Goal: Information Seeking & Learning: Learn about a topic

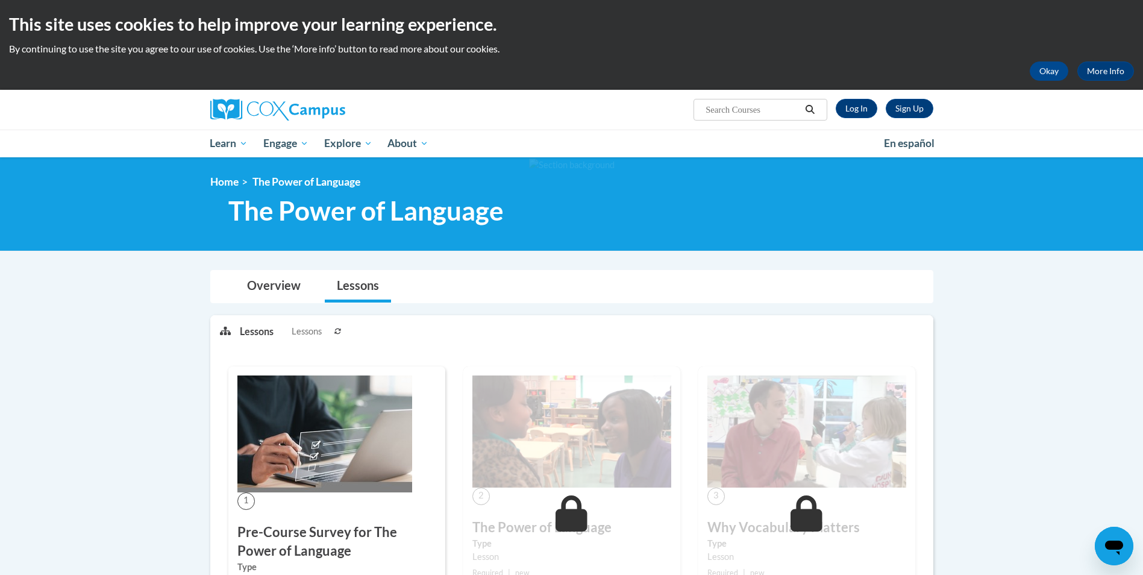
click at [357, 274] on img at bounding box center [324, 433] width 175 height 117
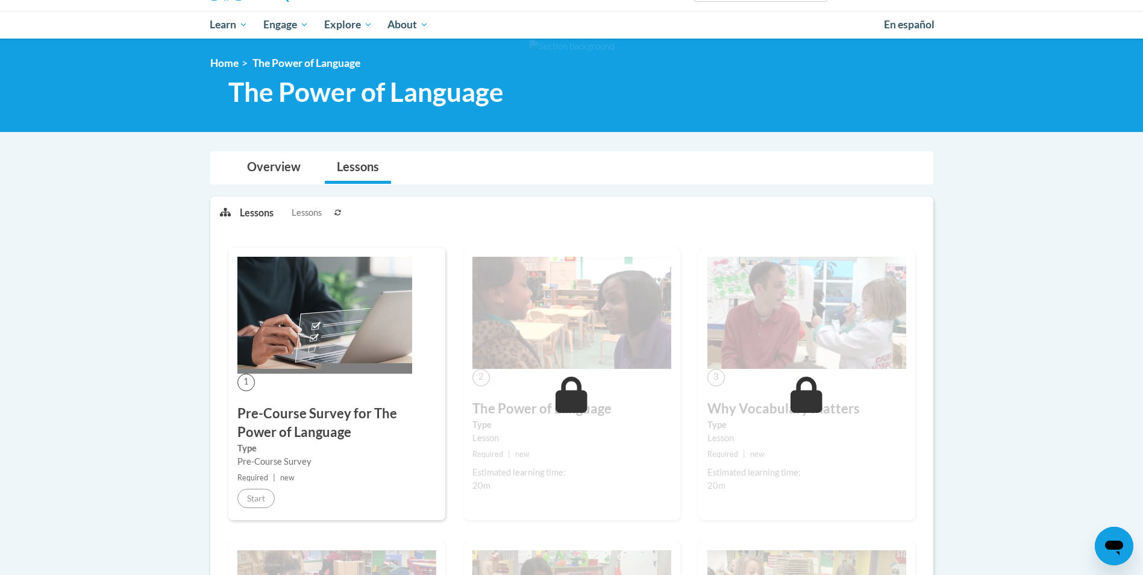
scroll to position [181, 0]
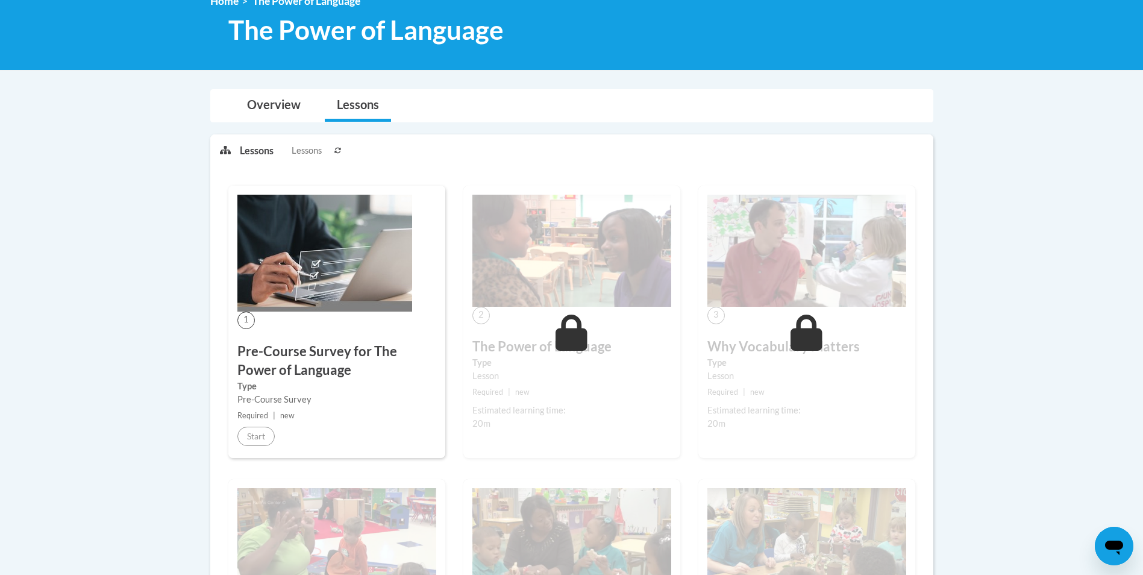
click at [248, 322] on span "1" at bounding box center [245, 319] width 17 height 17
click at [294, 367] on h3 "Pre-Course Survey for The Power of Language" at bounding box center [336, 360] width 199 height 37
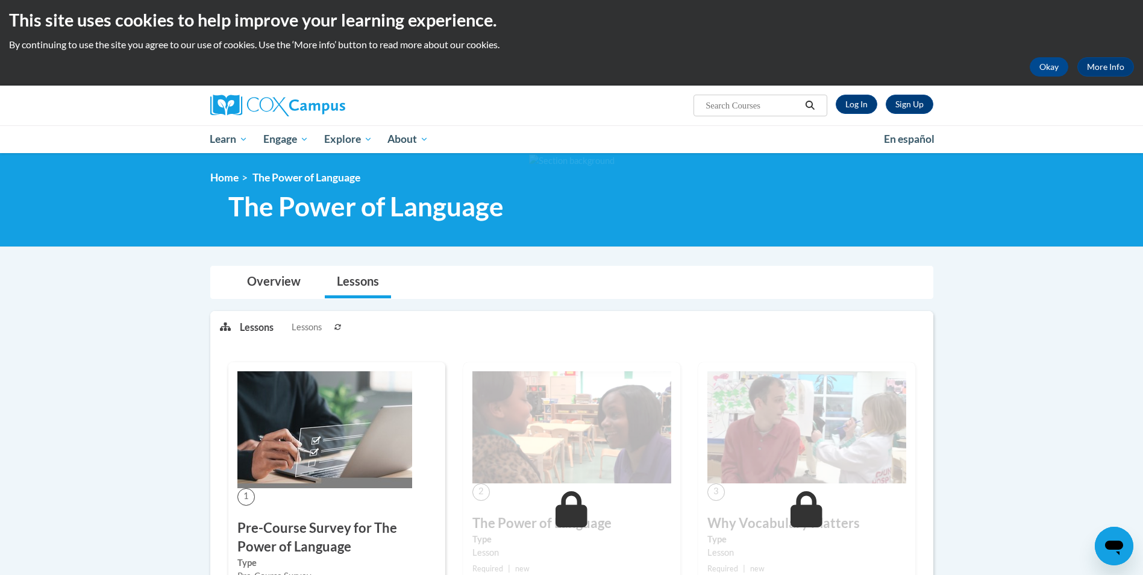
scroll to position [0, 0]
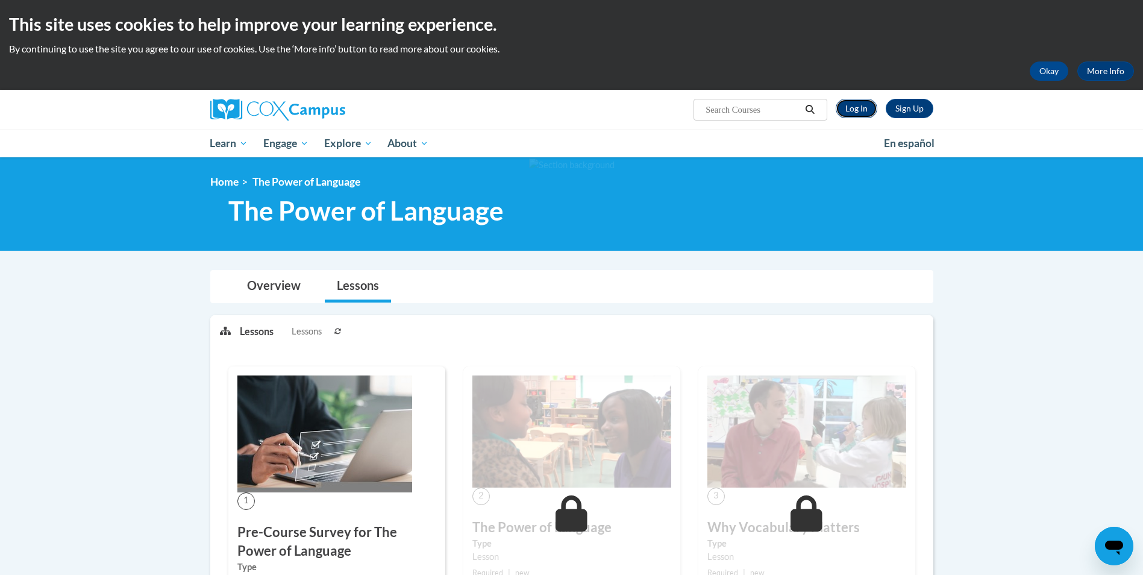
click at [858, 111] on link "Log In" at bounding box center [857, 108] width 42 height 19
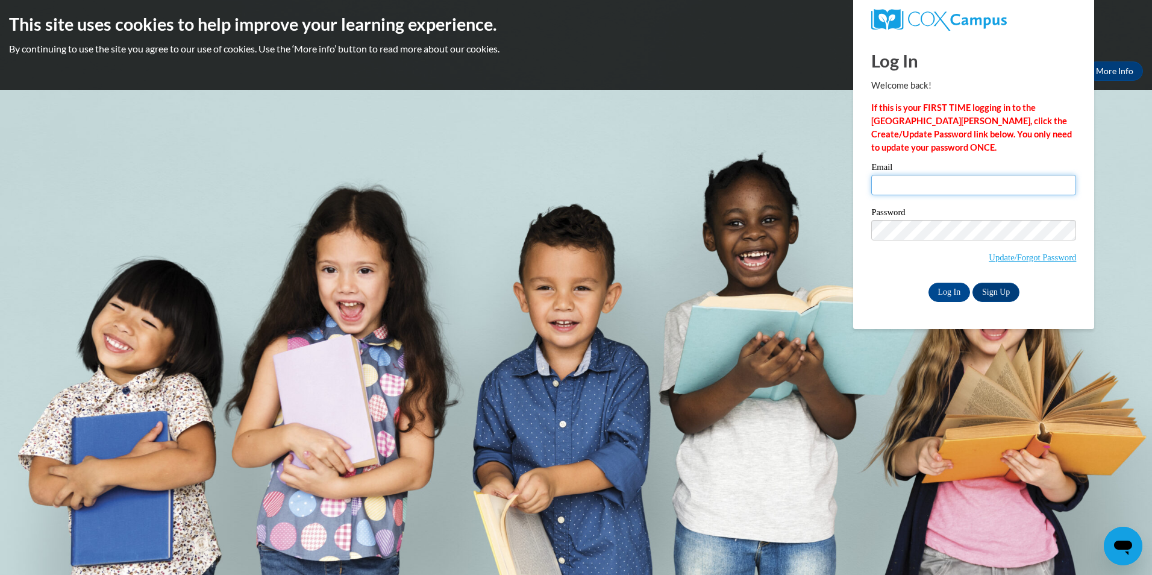
type input "along250@ivytech.edu"
drag, startPoint x: 0, startPoint y: 0, endPoint x: 967, endPoint y: 189, distance: 985.4
click at [967, 189] on input "along250@ivytech.edu" at bounding box center [973, 185] width 205 height 20
click at [949, 290] on input "Log In" at bounding box center [949, 292] width 42 height 19
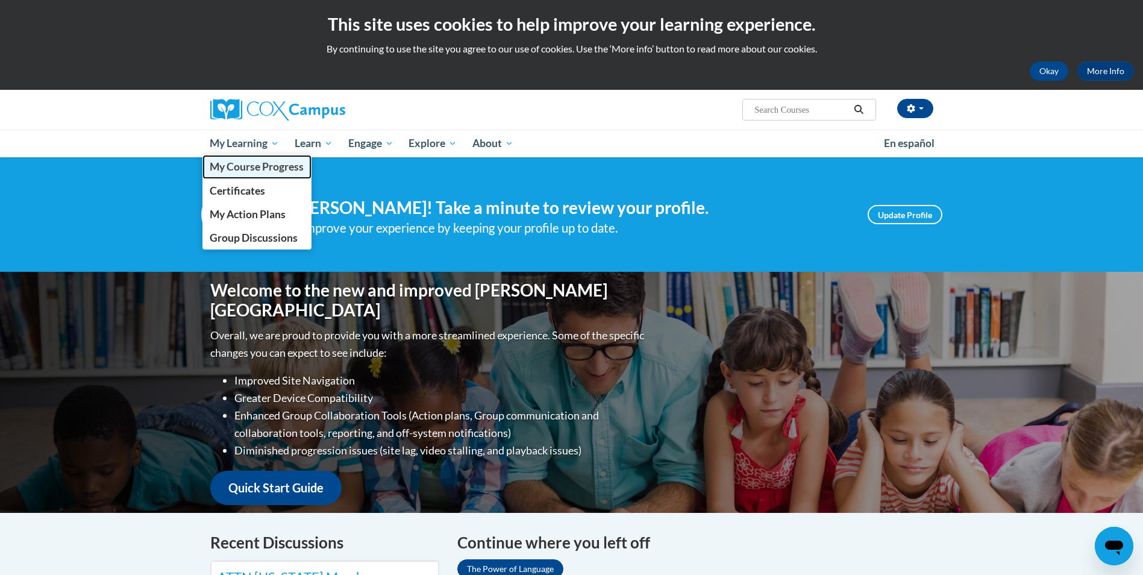
click at [243, 166] on span "My Course Progress" at bounding box center [257, 166] width 94 height 13
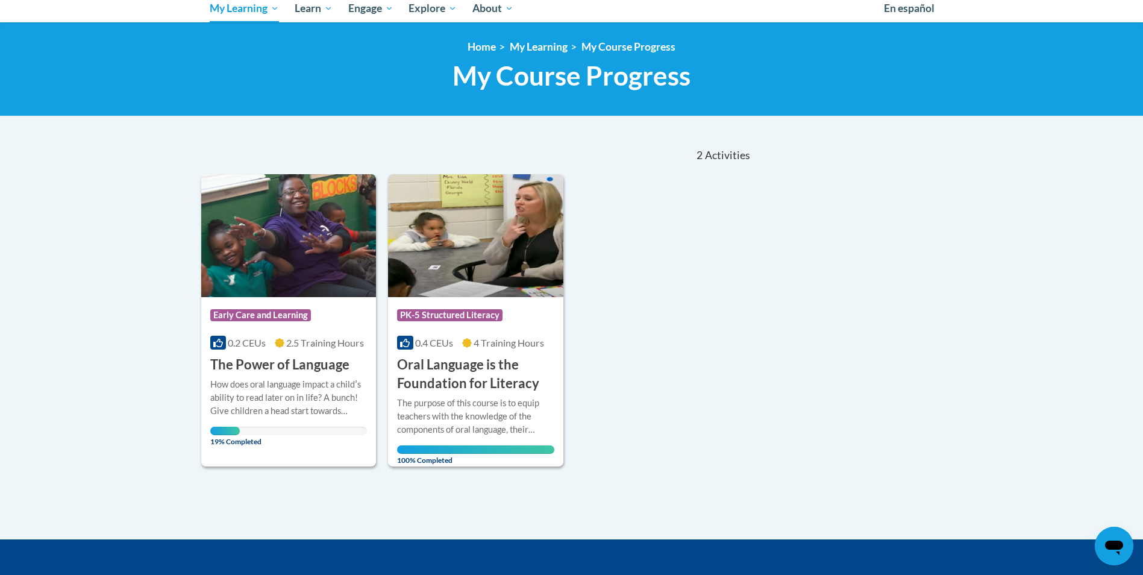
scroll to position [181, 0]
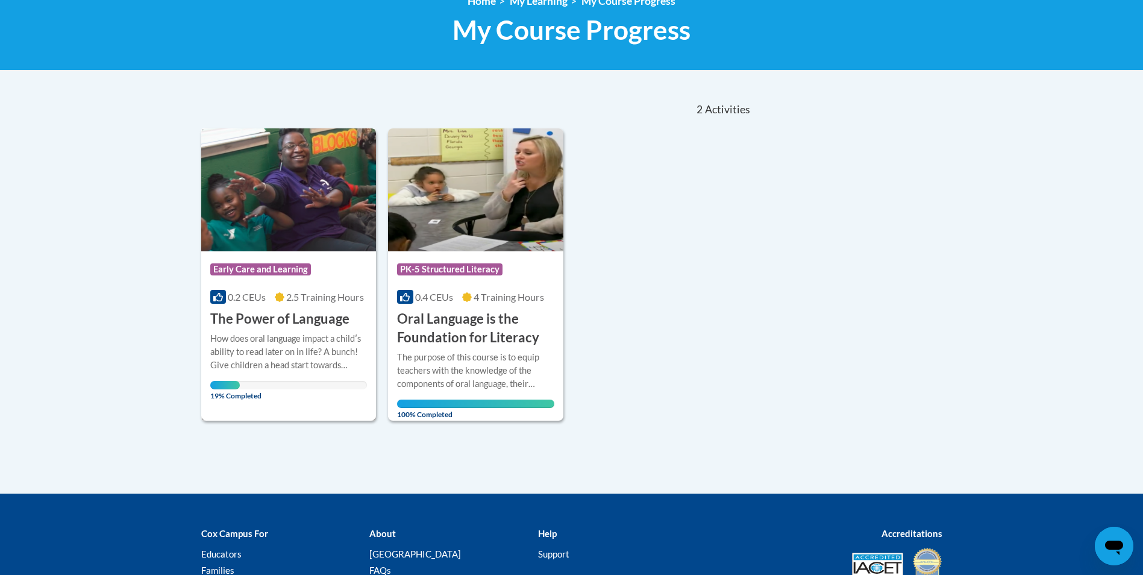
click at [280, 339] on div "How does oral language impact a childʹs ability to read later on in life? A bun…" at bounding box center [288, 352] width 157 height 40
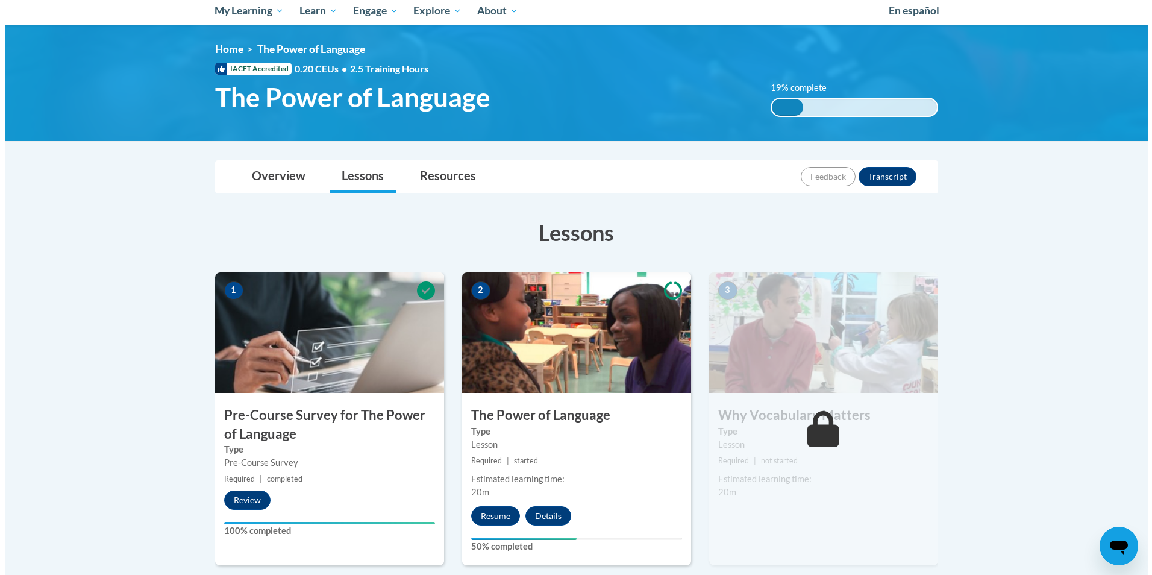
scroll to position [181, 0]
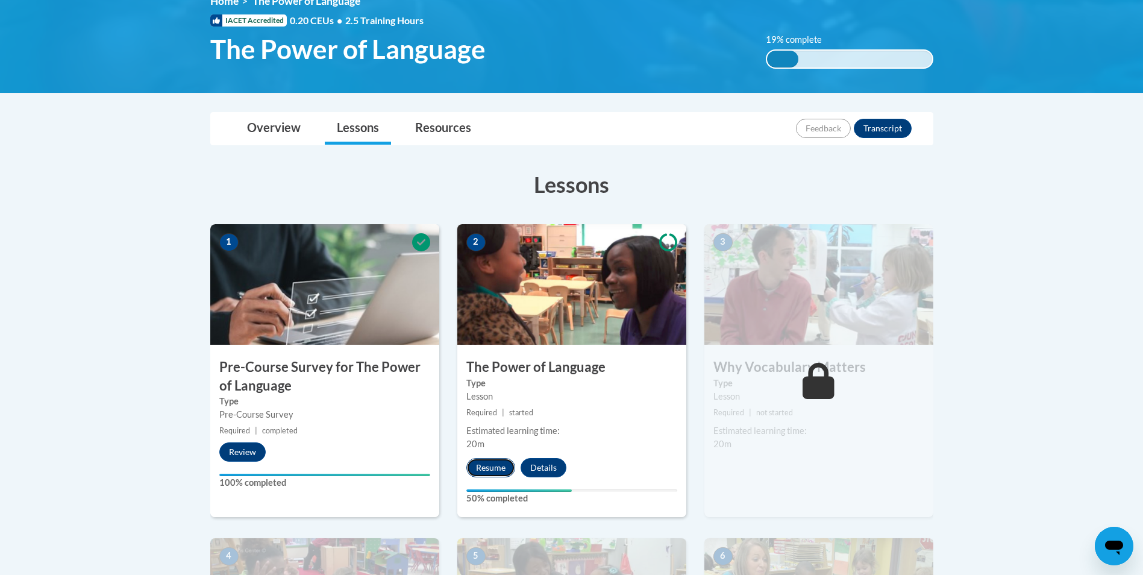
click at [486, 466] on button "Resume" at bounding box center [490, 467] width 49 height 19
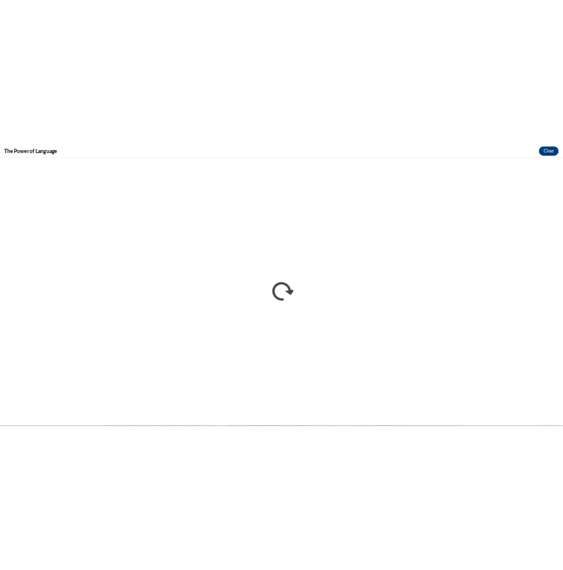
scroll to position [178, 0]
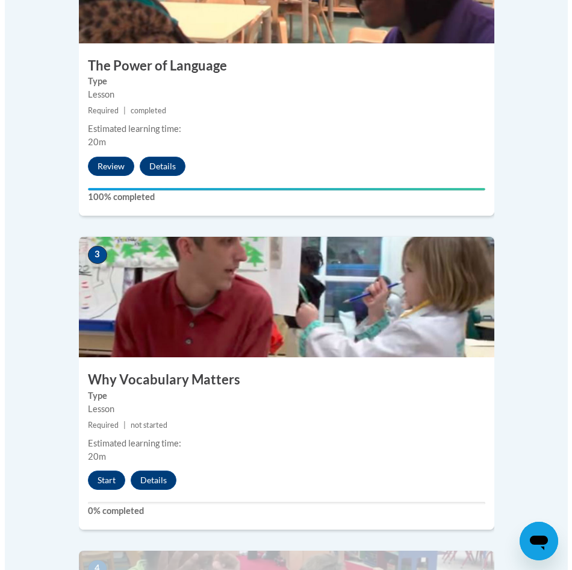
scroll to position [844, 0]
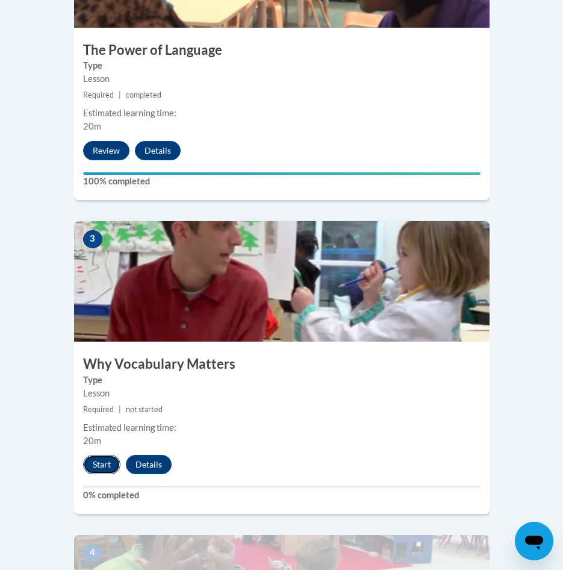
click at [94, 455] on button "Start" at bounding box center [101, 464] width 37 height 19
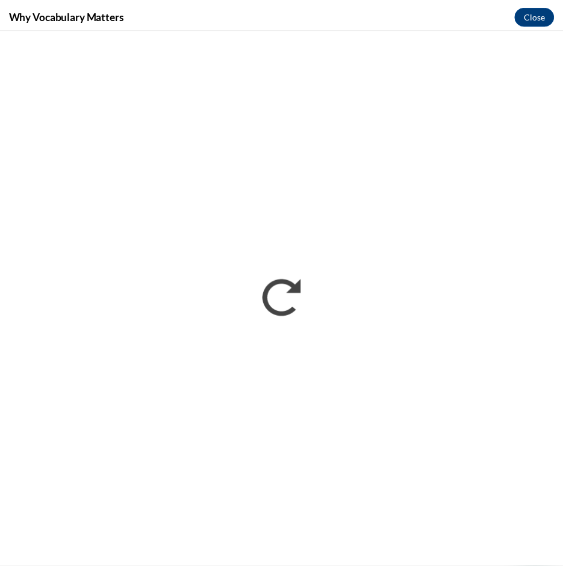
scroll to position [0, 0]
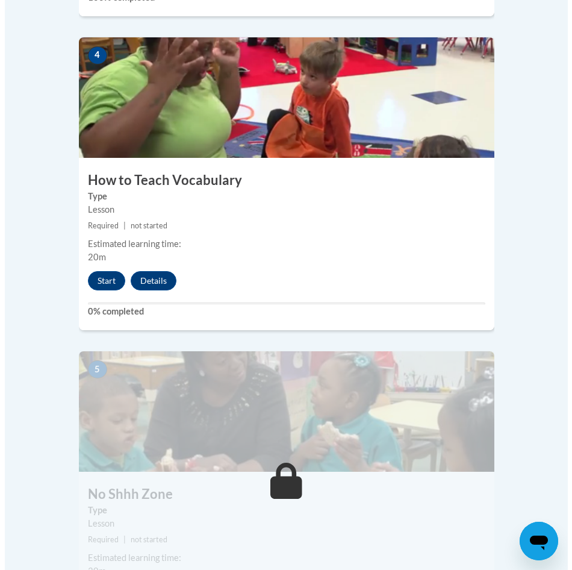
scroll to position [1326, 0]
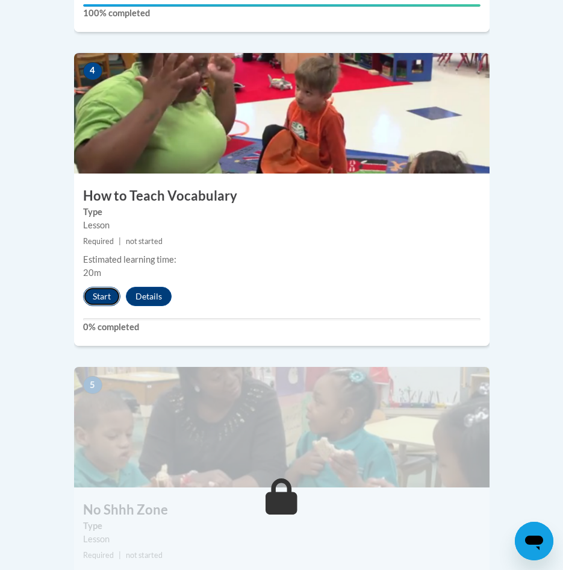
click at [93, 287] on button "Start" at bounding box center [101, 296] width 37 height 19
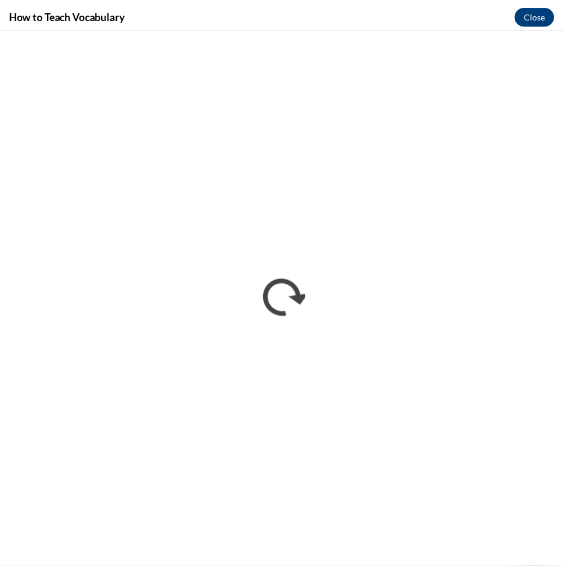
scroll to position [0, 0]
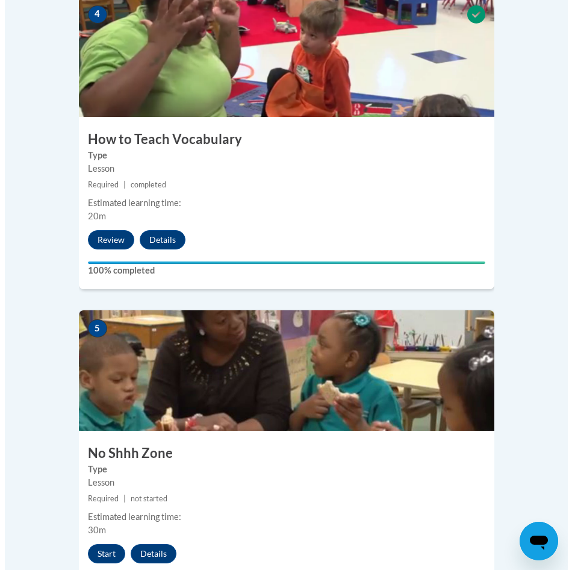
scroll to position [1386, 0]
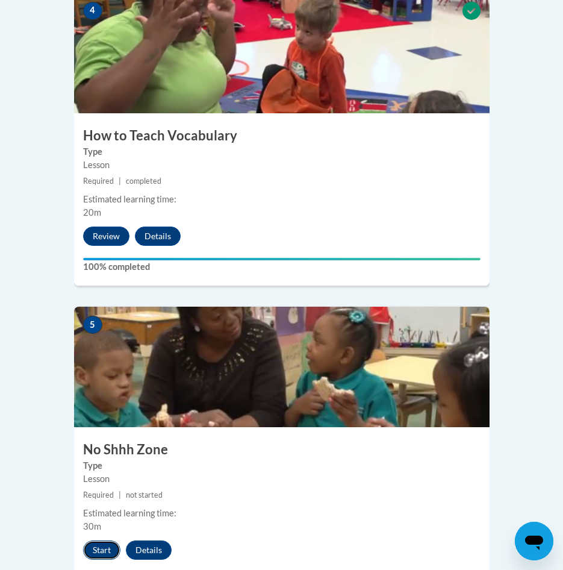
click at [102, 540] on button "Start" at bounding box center [101, 549] width 37 height 19
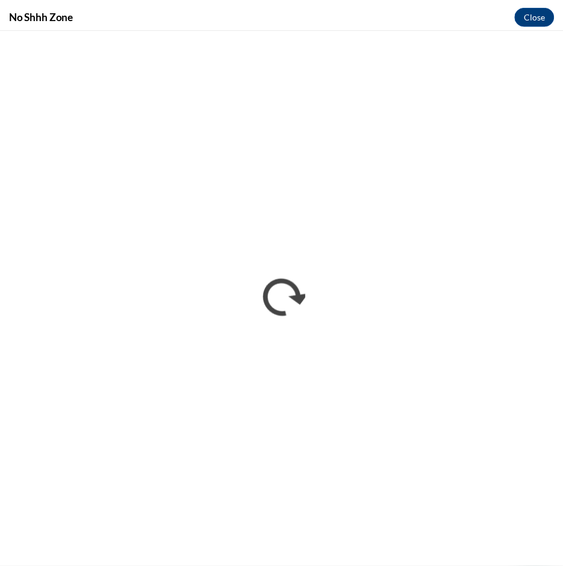
scroll to position [0, 0]
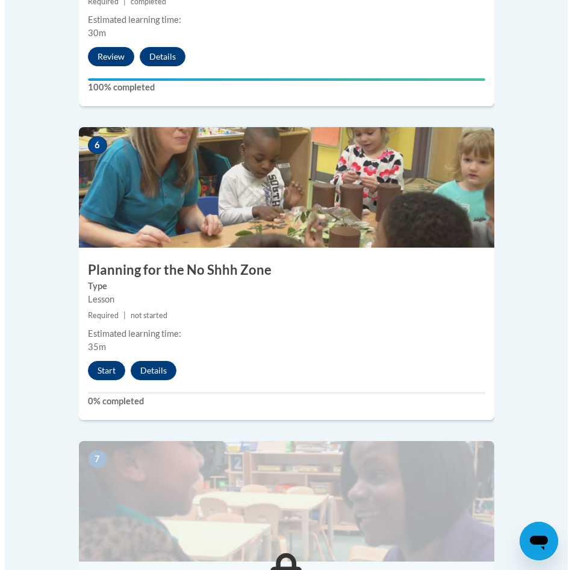
scroll to position [1868, 0]
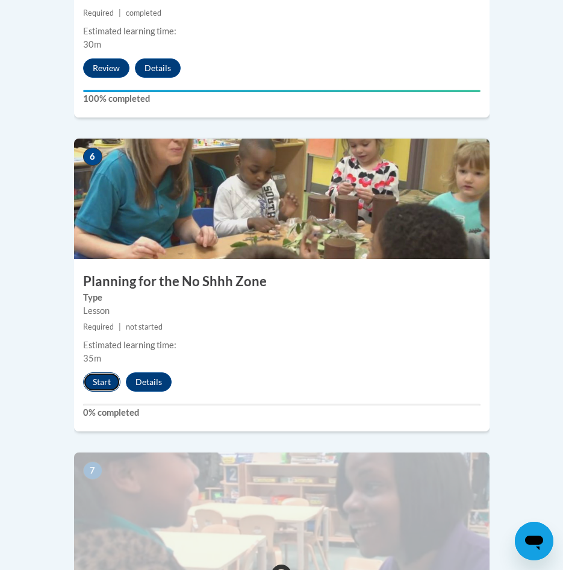
click at [90, 372] on button "Start" at bounding box center [101, 381] width 37 height 19
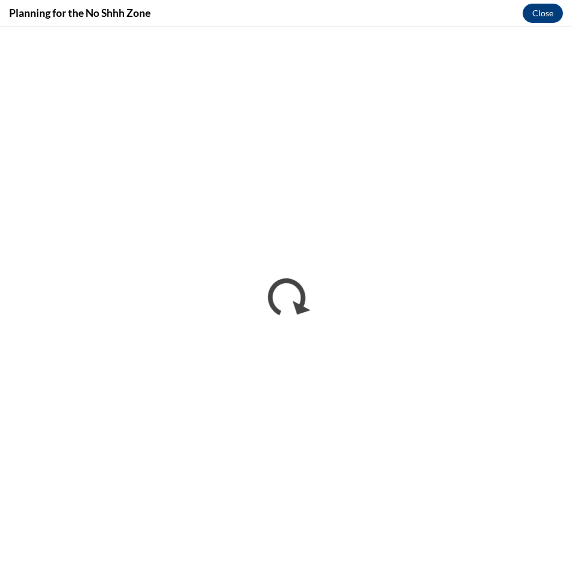
scroll to position [0, 0]
